Goal: Transaction & Acquisition: Purchase product/service

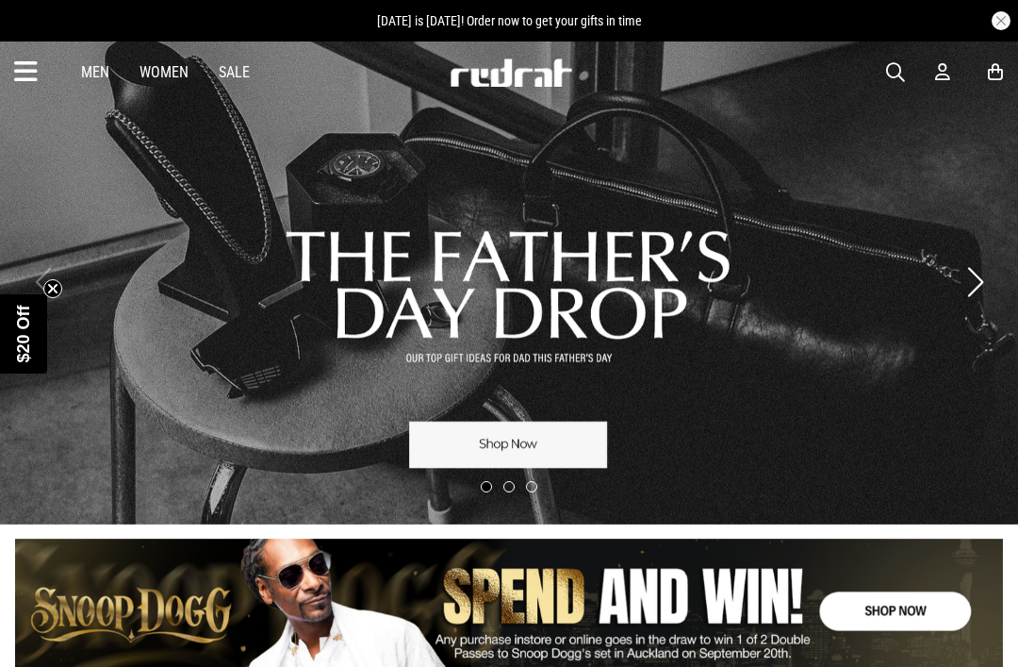
click at [37, 71] on icon at bounding box center [26, 72] width 24 height 31
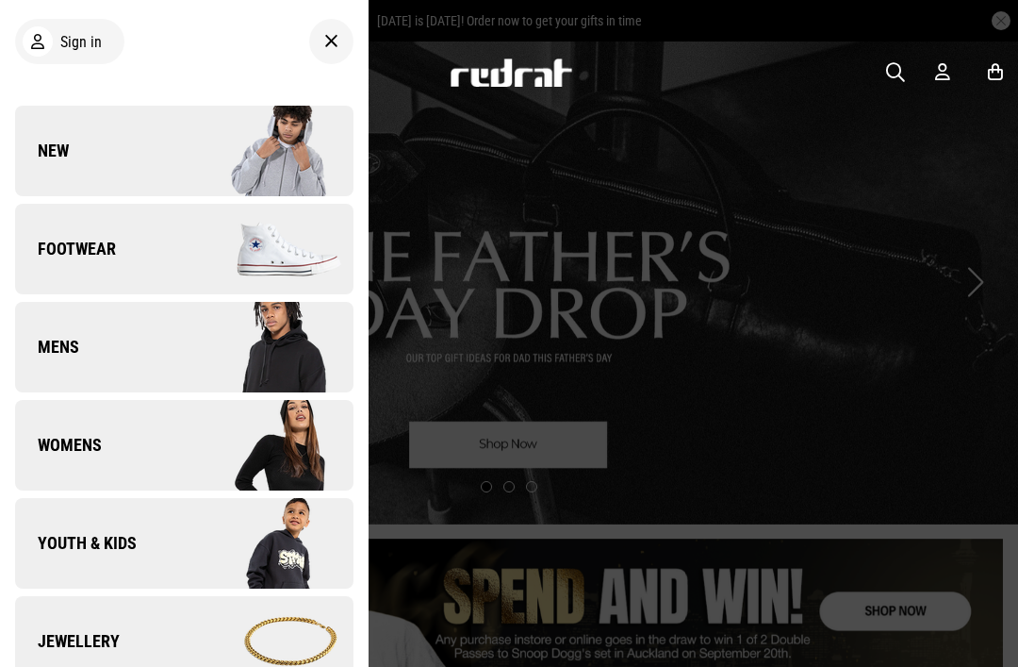
click at [181, 75] on div "Sign in New Back Footwear Back Footwear Mens Back Mens Womens Back Womens Youth…" at bounding box center [184, 333] width 369 height 667
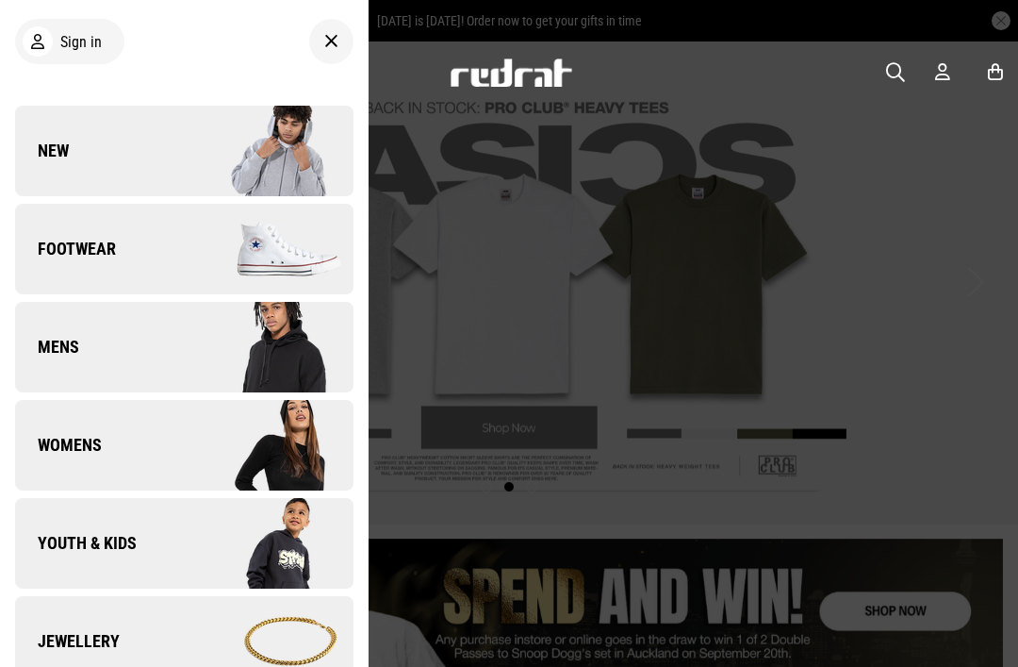
click at [94, 251] on span "Footwear" at bounding box center [65, 249] width 101 height 23
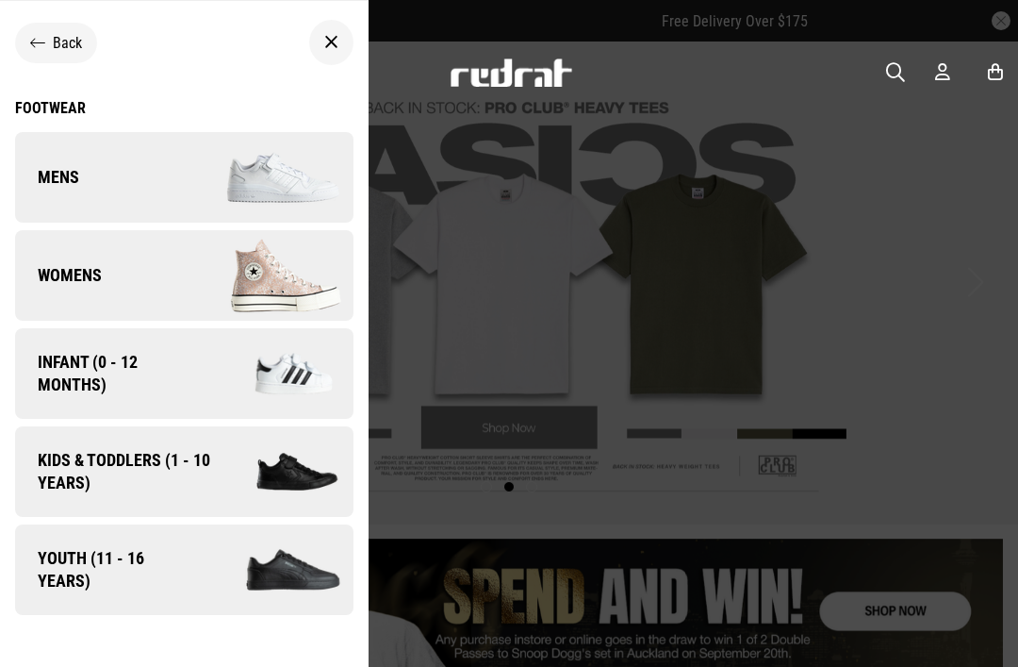
click at [286, 289] on img at bounding box center [268, 275] width 169 height 94
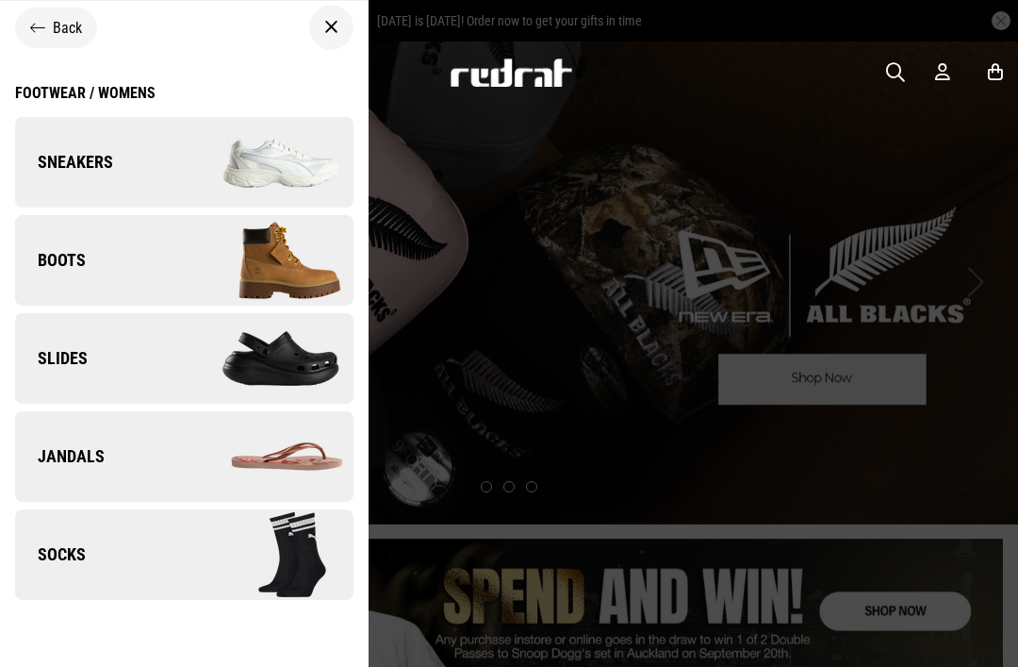
scroll to position [15, 0]
click at [274, 171] on img at bounding box center [268, 162] width 169 height 94
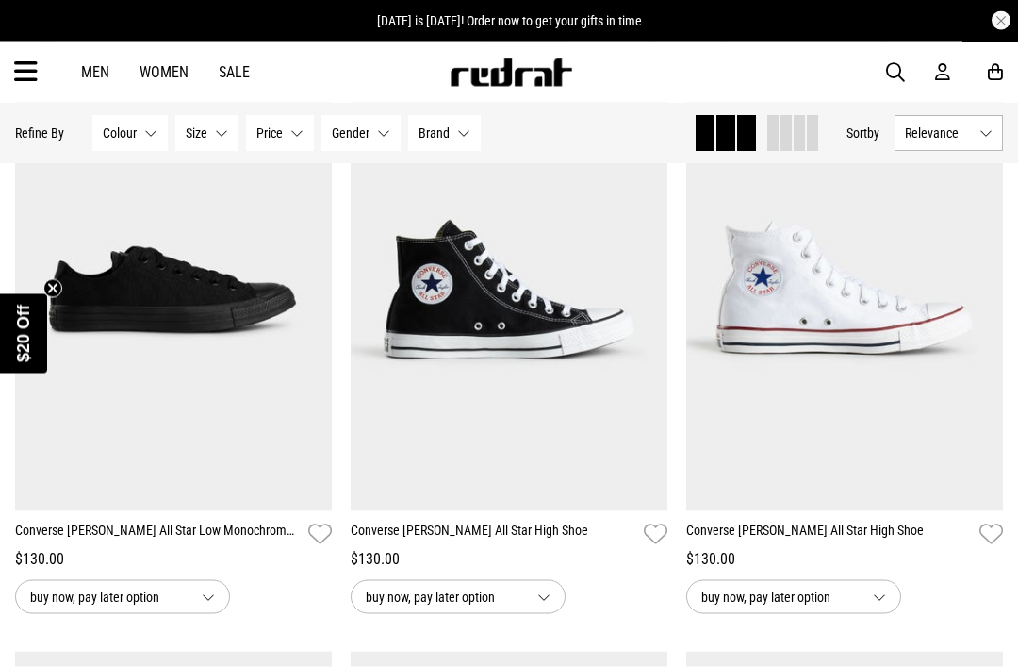
scroll to position [2595, 0]
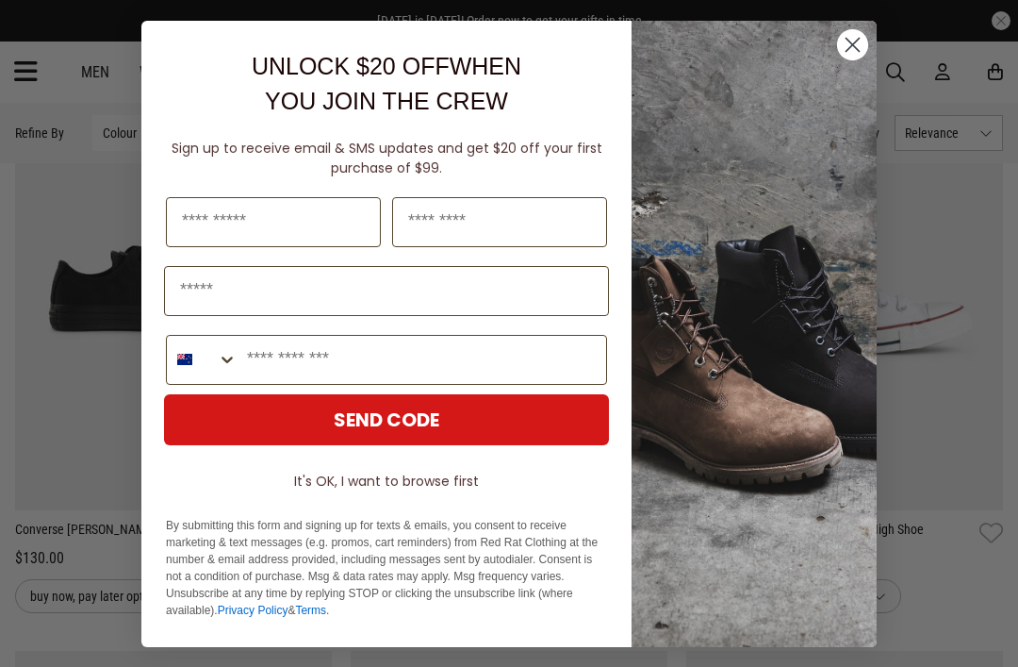
click at [861, 59] on circle "Close dialog" at bounding box center [852, 43] width 31 height 31
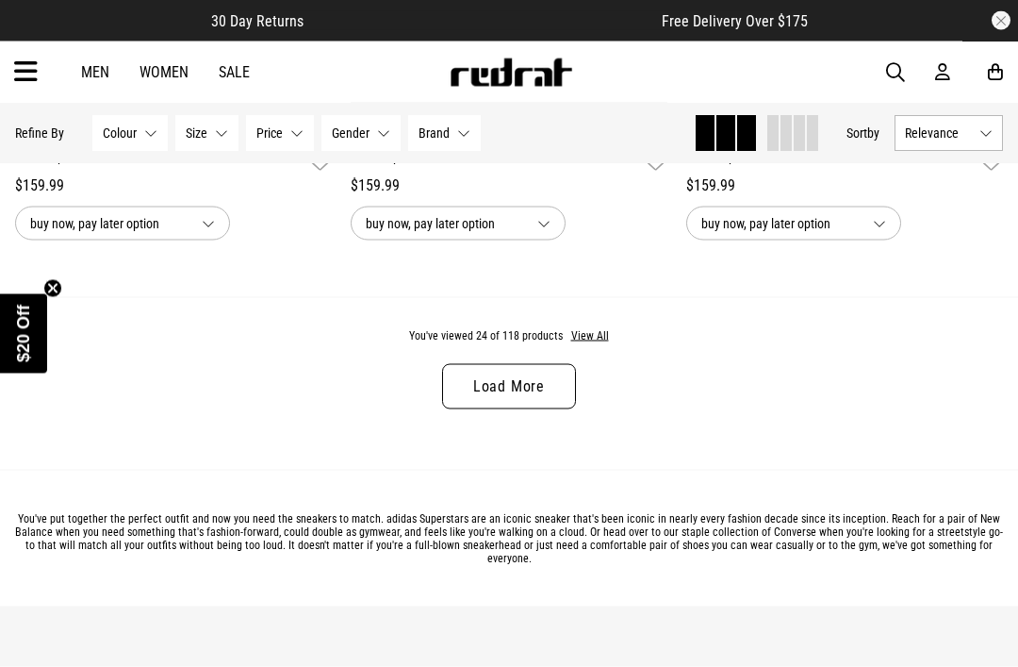
scroll to position [4730, 0]
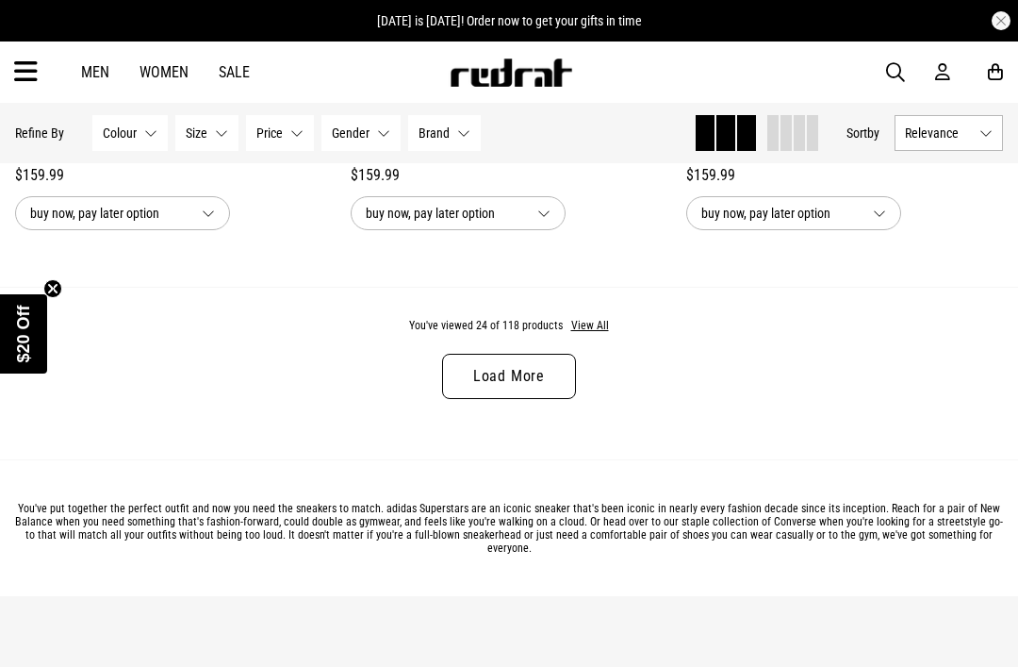
click at [531, 399] on link "Load More" at bounding box center [509, 376] width 134 height 45
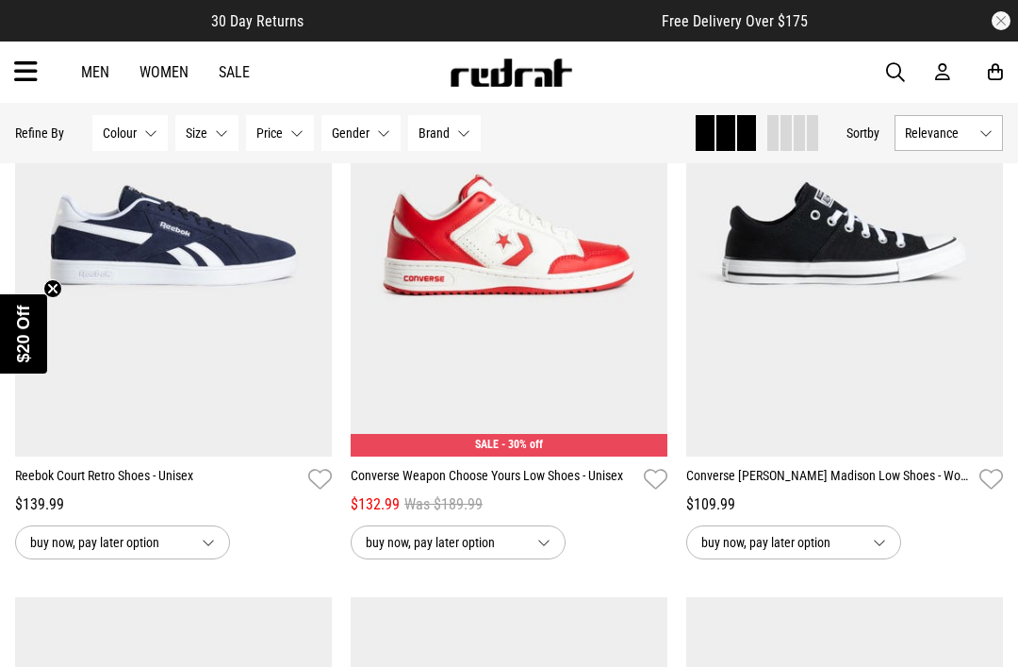
scroll to position [7891, 0]
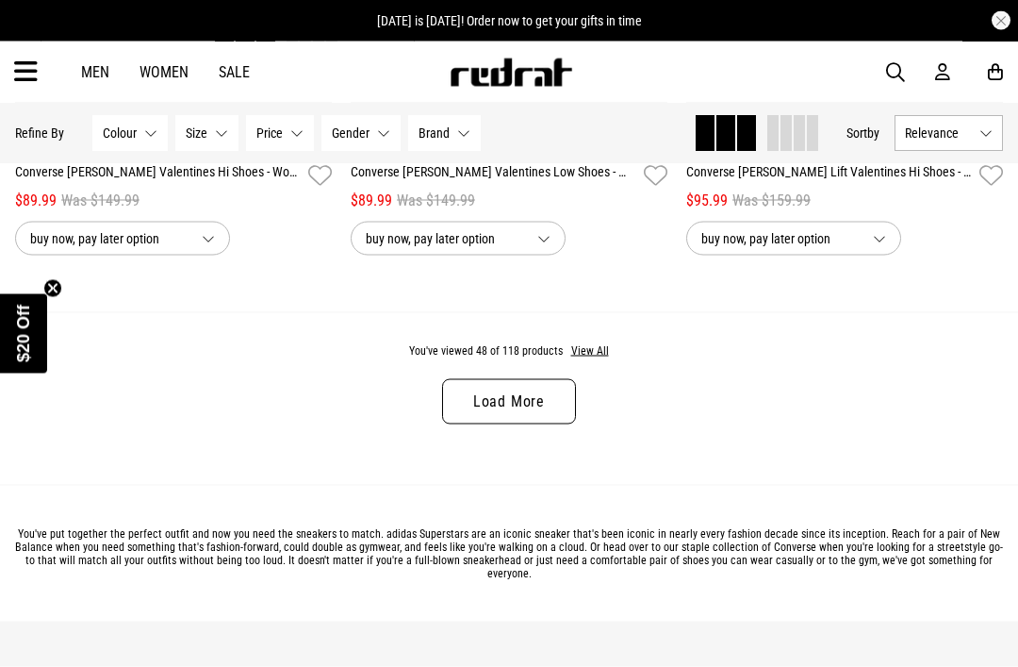
click at [558, 424] on link "Load More" at bounding box center [509, 401] width 134 height 45
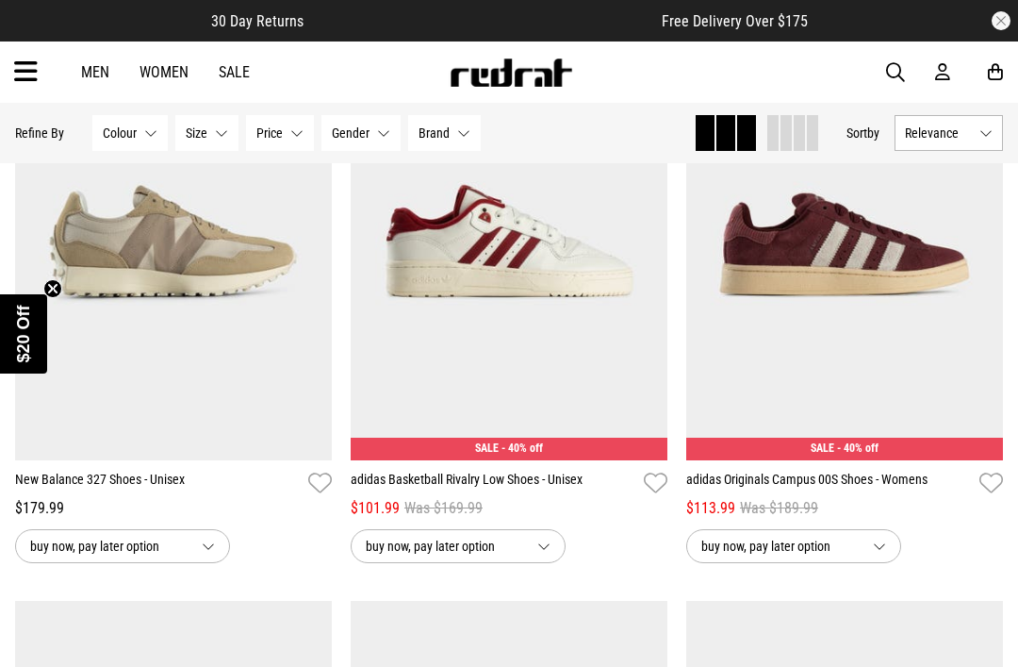
scroll to position [13153, 0]
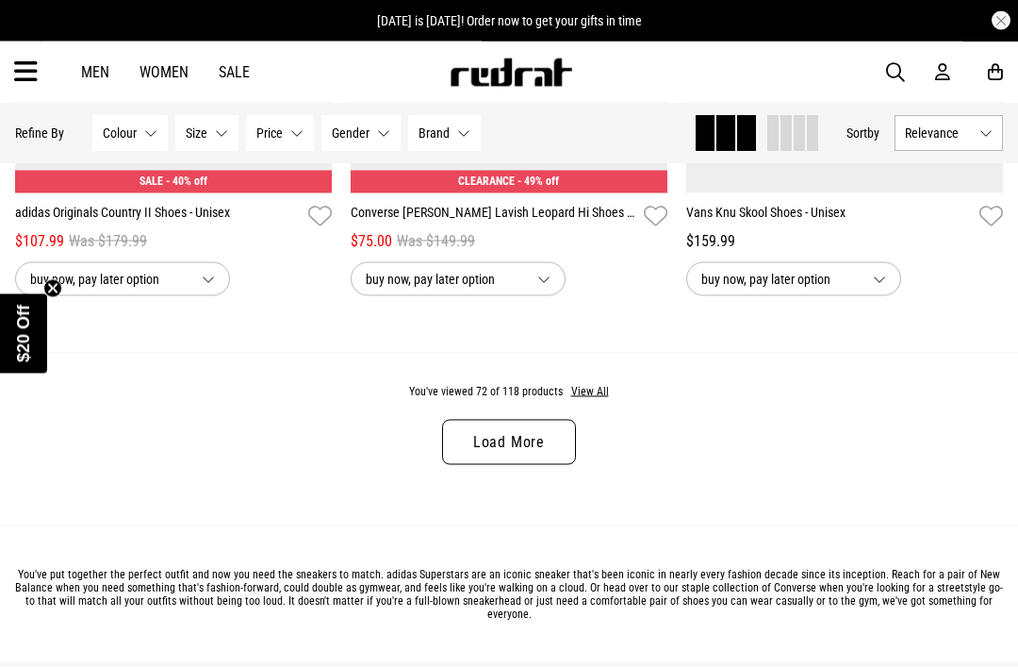
click at [561, 465] on link "Load More" at bounding box center [509, 442] width 134 height 45
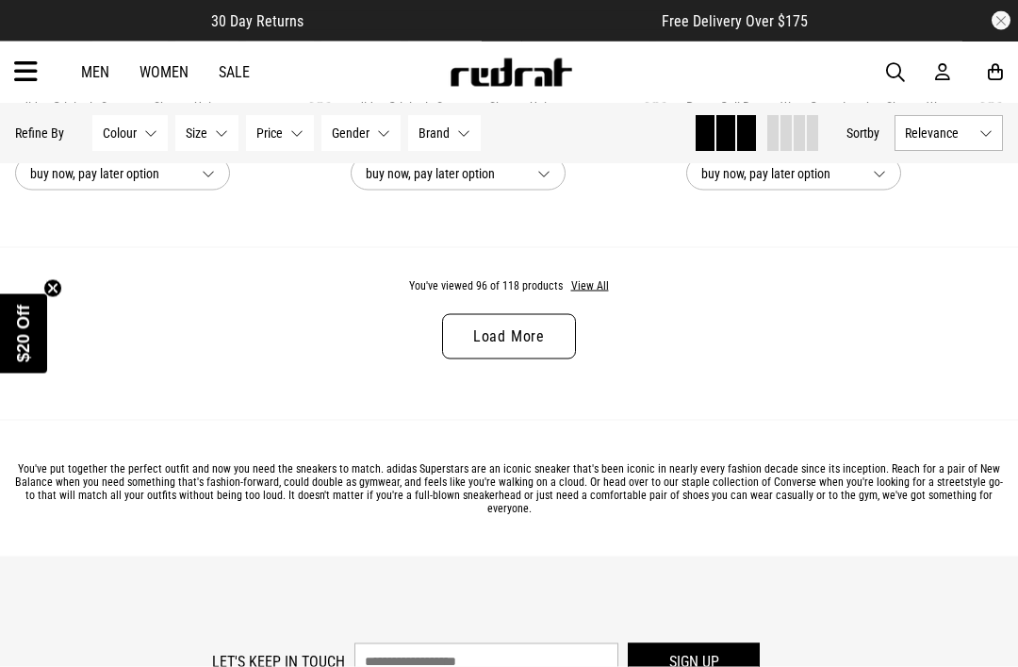
scroll to position [18788, 0]
click at [541, 358] on link "Load More" at bounding box center [509, 335] width 134 height 45
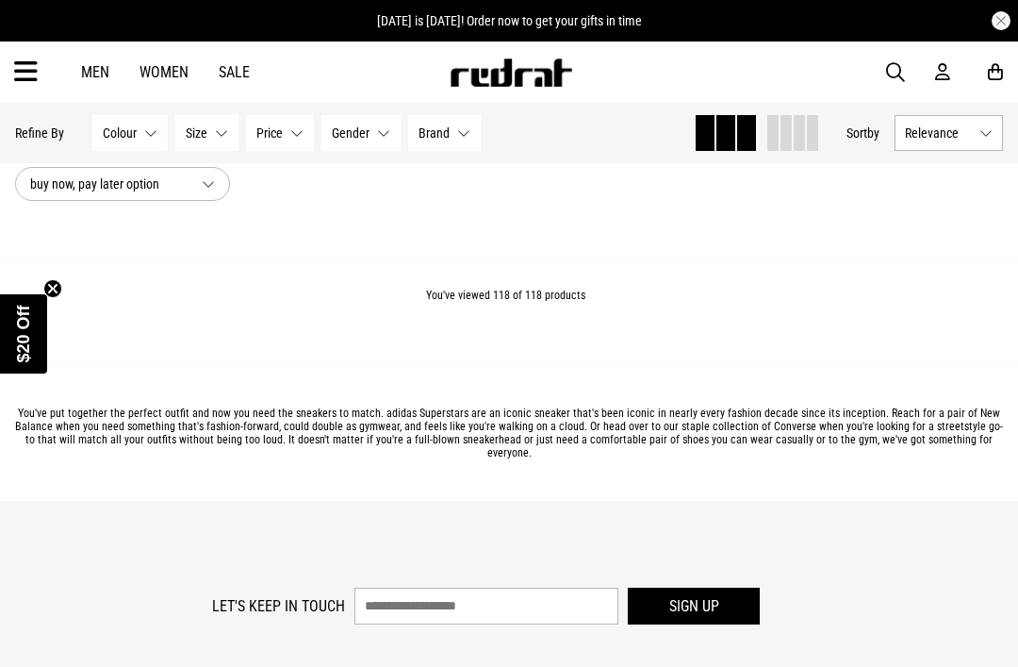
scroll to position [23453, 0]
